Goal: Task Accomplishment & Management: Manage account settings

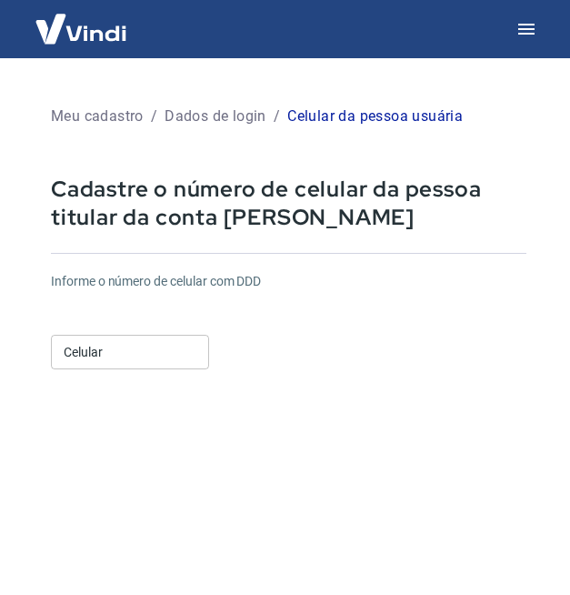
click at [124, 352] on input "Celular" at bounding box center [130, 352] width 158 height 34
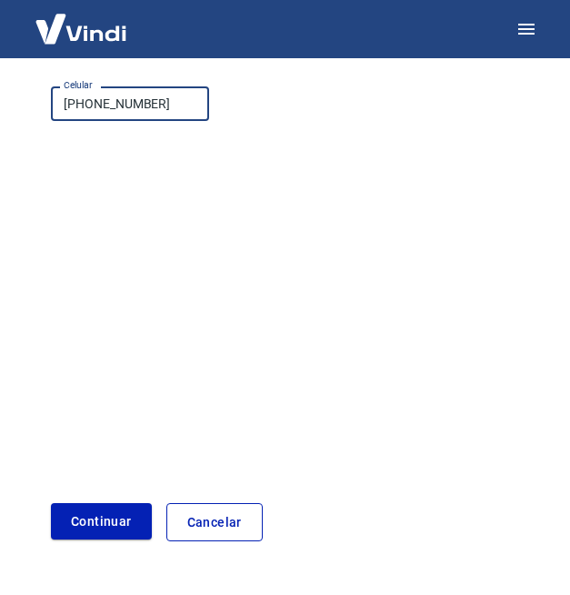
scroll to position [302, 0]
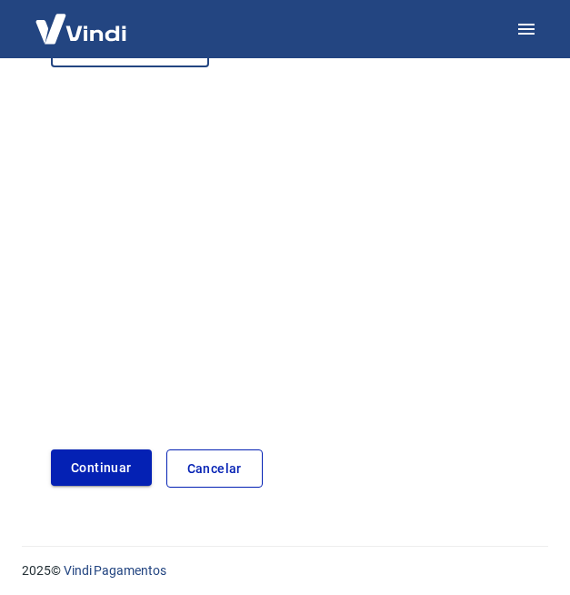
type input "[PHONE_NUMBER]"
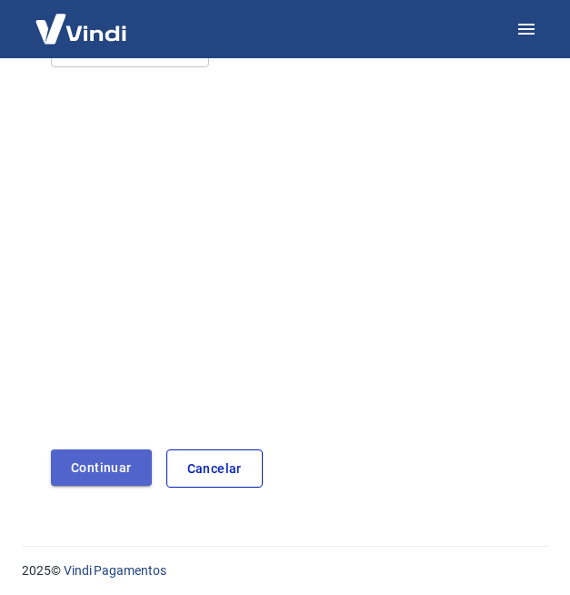
click at [99, 460] on button "Continuar" at bounding box center [101, 467] width 101 height 37
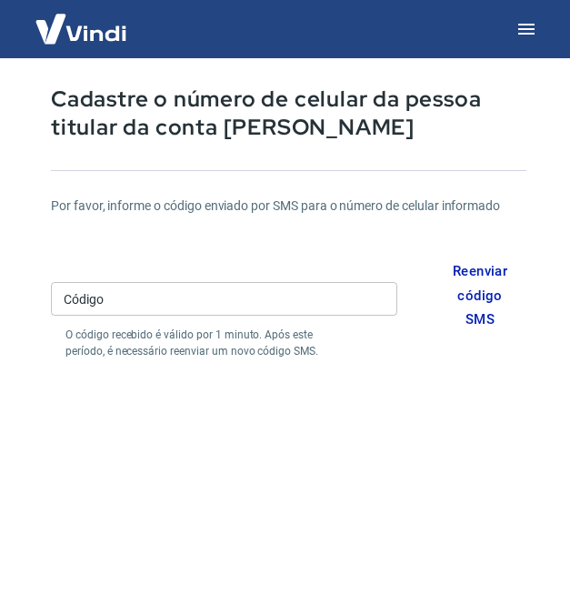
scroll to position [88, 0]
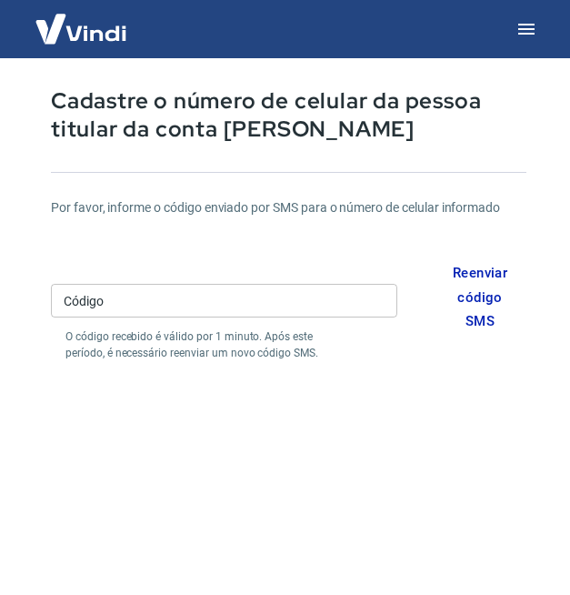
click at [153, 307] on input "Código" at bounding box center [224, 301] width 346 height 34
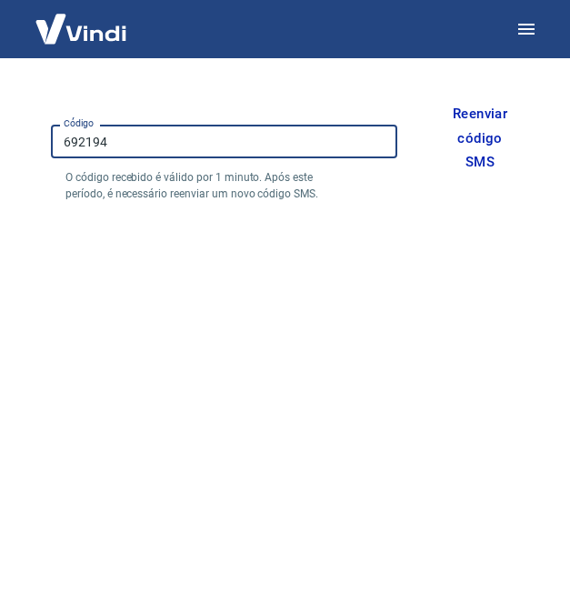
scroll to position [416, 0]
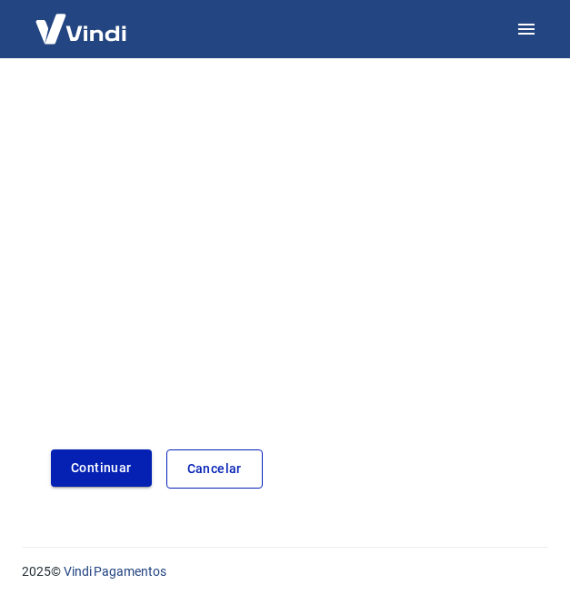
type input "692194"
click at [98, 476] on button "Continuar" at bounding box center [101, 467] width 101 height 37
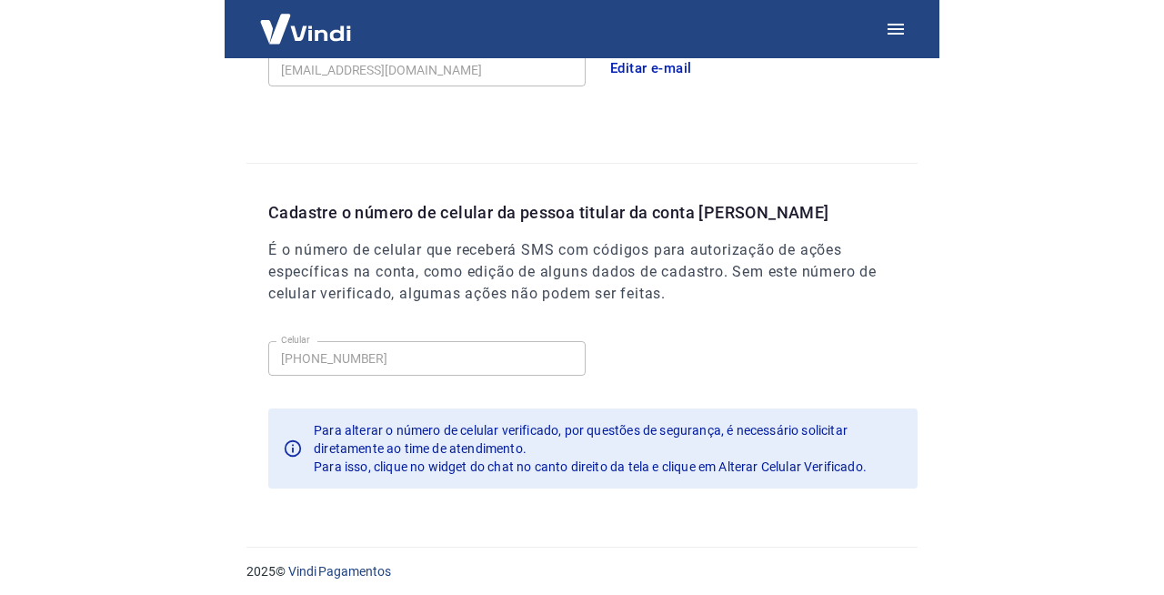
scroll to position [569, 0]
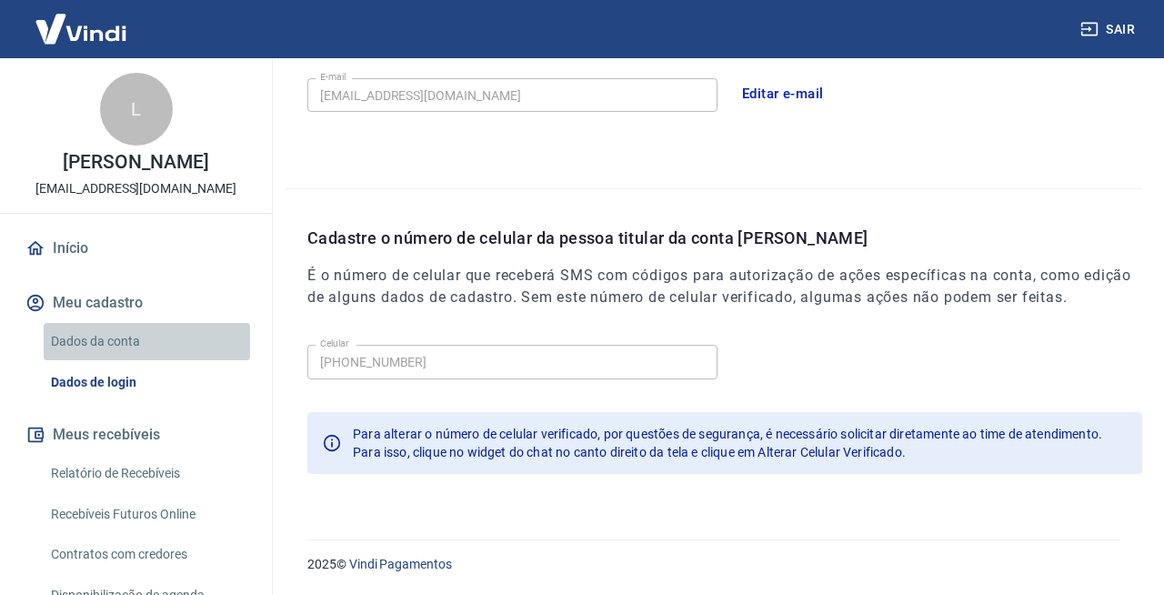
click at [110, 337] on link "Dados da conta" at bounding box center [147, 341] width 206 height 37
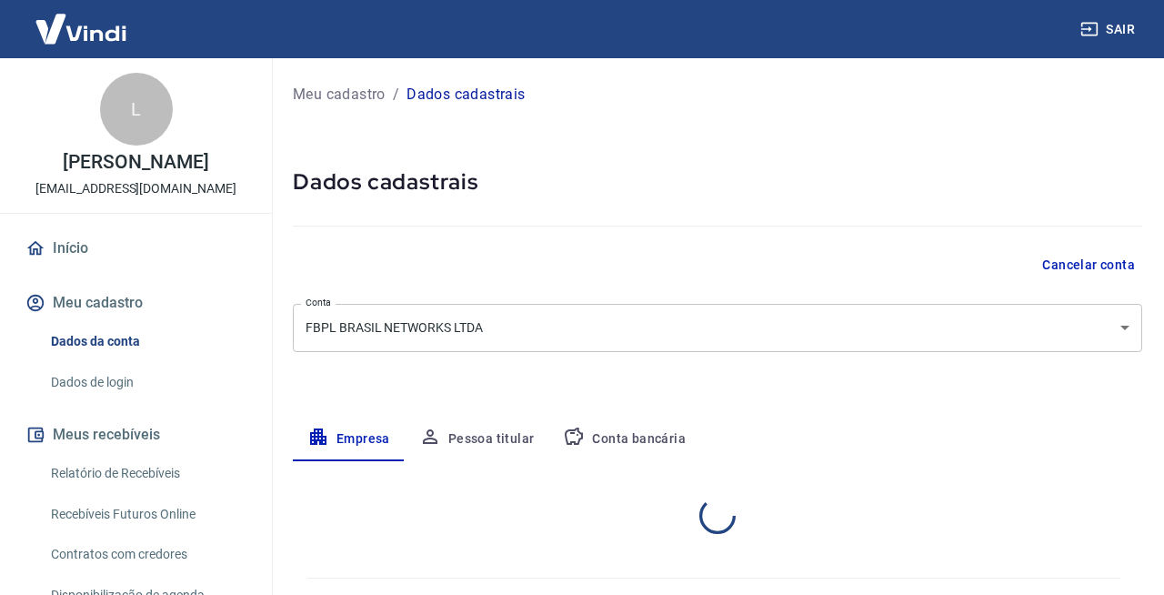
select select "MG"
select select "business"
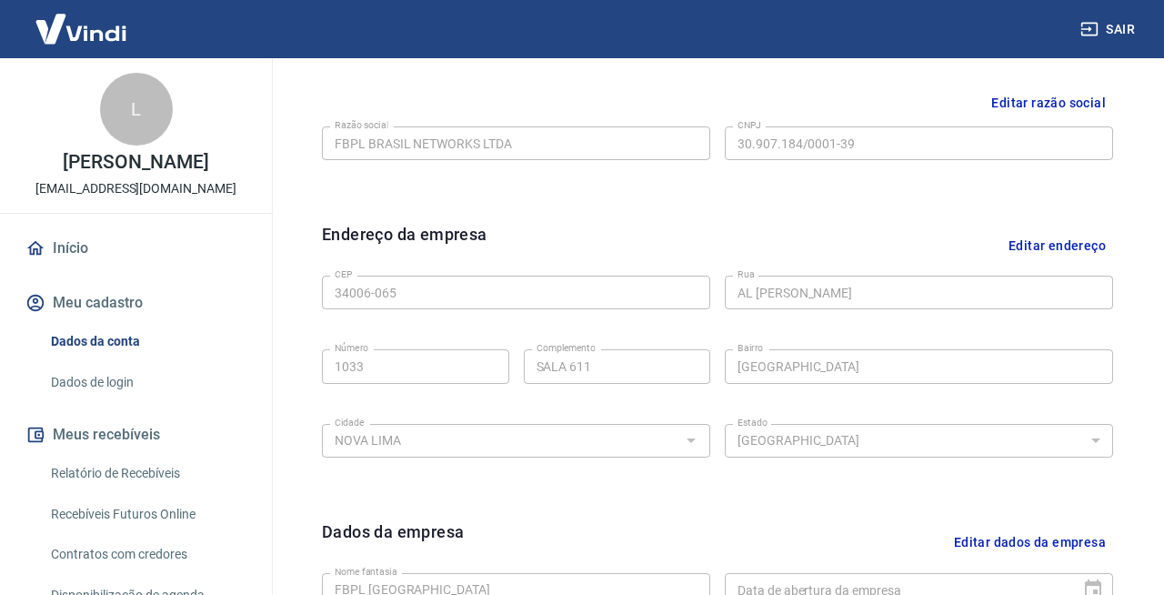
scroll to position [437, 0]
